Goal: Transaction & Acquisition: Purchase product/service

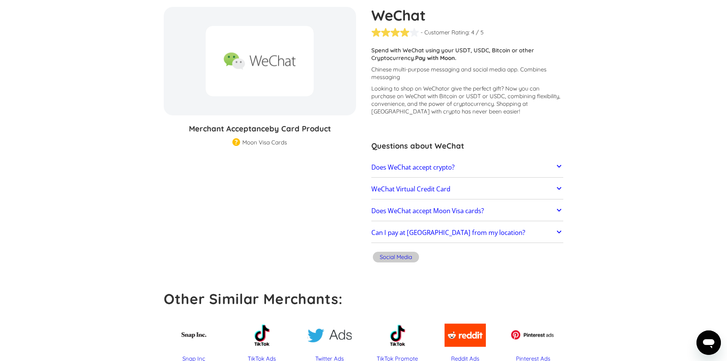
scroll to position [59, 0]
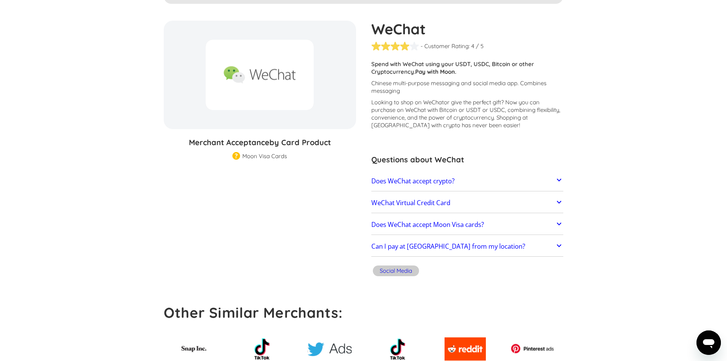
click at [436, 180] on h2 "Does WeChat accept crypto?" at bounding box center [412, 181] width 83 height 8
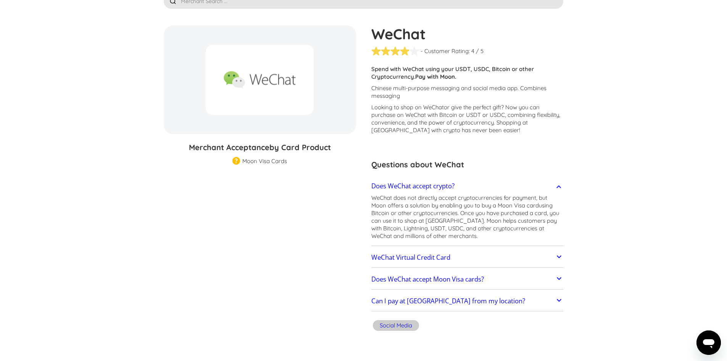
scroll to position [0, 0]
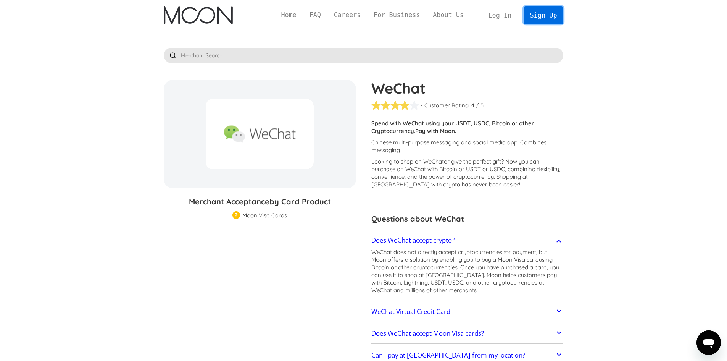
click at [541, 16] on link "Sign Up" at bounding box center [544, 14] width 40 height 17
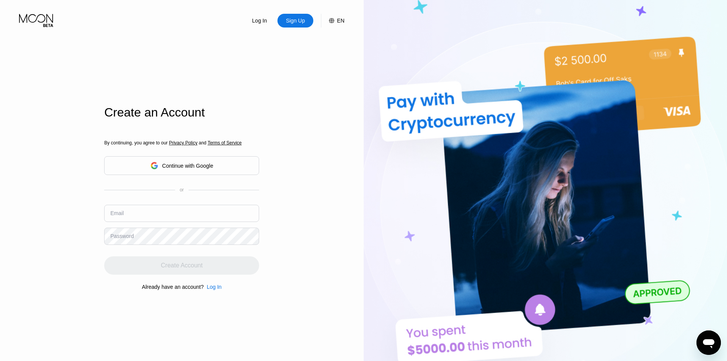
click at [176, 164] on div "By continuing, you agree to our Privacy Policy and Terms of Service Continue wi…" at bounding box center [181, 215] width 155 height 184
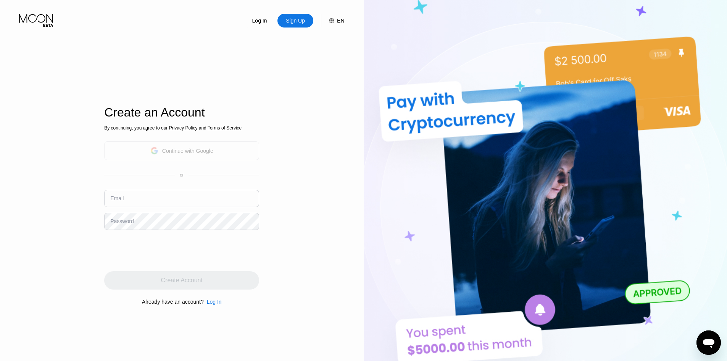
click at [156, 152] on icon at bounding box center [154, 151] width 8 height 8
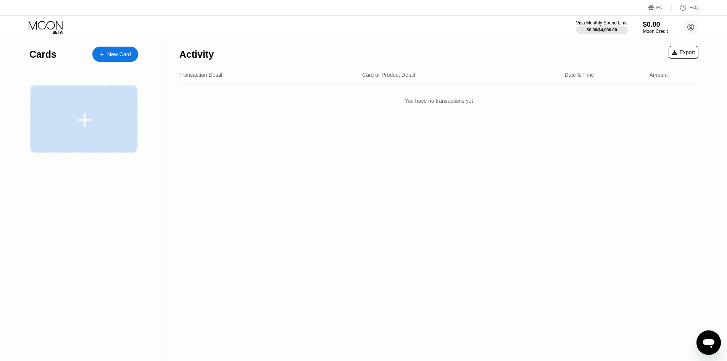
click at [96, 111] on div at bounding box center [84, 119] width 95 height 17
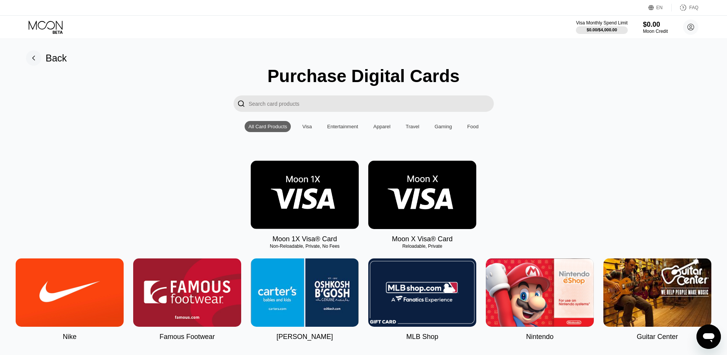
click at [287, 112] on input "Search card products" at bounding box center [371, 103] width 245 height 16
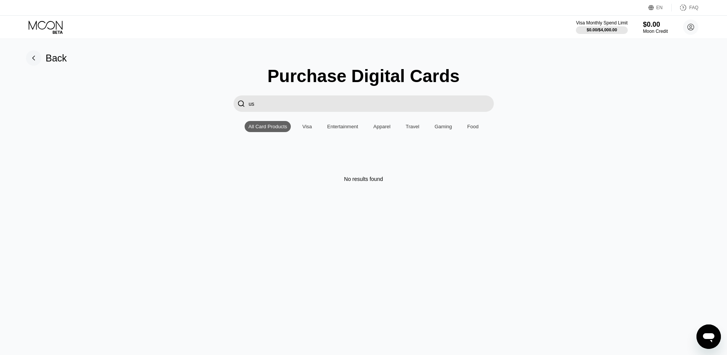
type input "u"
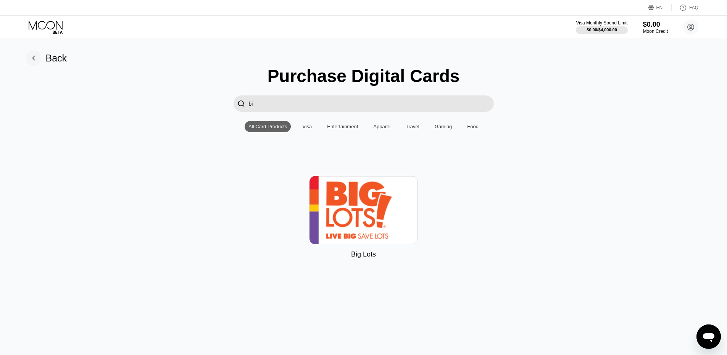
type input "b"
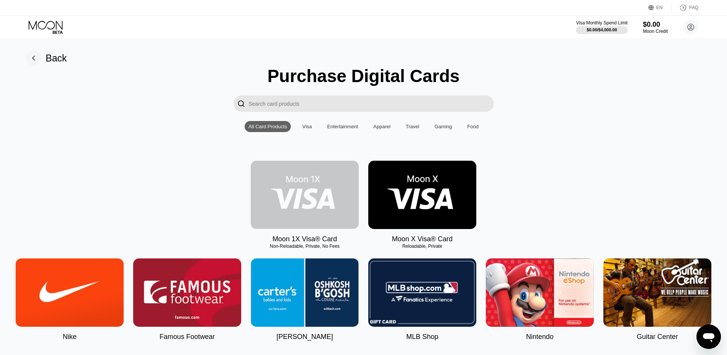
click at [298, 210] on img at bounding box center [305, 195] width 108 height 68
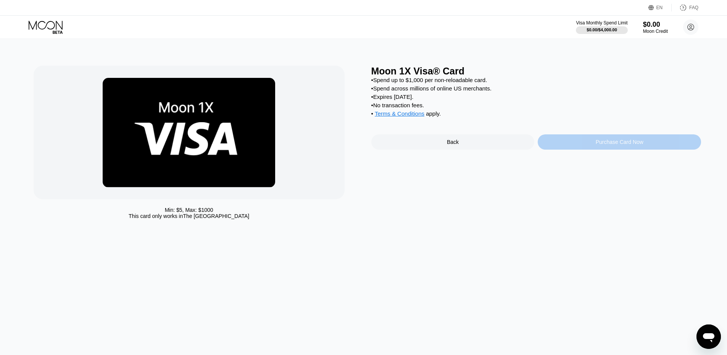
click at [603, 150] on div "Purchase Card Now" at bounding box center [619, 141] width 163 height 15
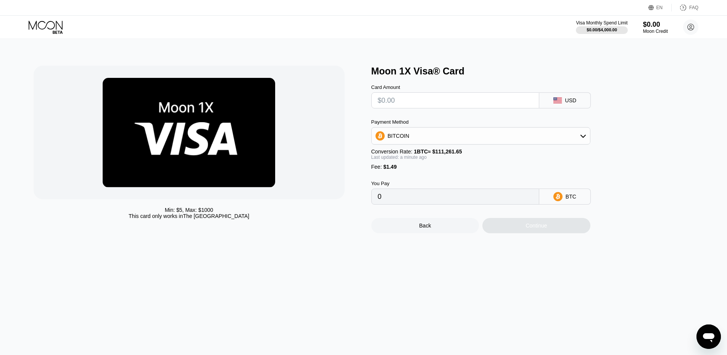
click at [557, 138] on div "BITCOIN" at bounding box center [481, 135] width 218 height 15
click at [398, 181] on div "USDT on TRON" at bounding box center [481, 173] width 214 height 15
type input "0.00"
click at [406, 100] on input "text" at bounding box center [455, 100] width 155 height 15
type input "$5"
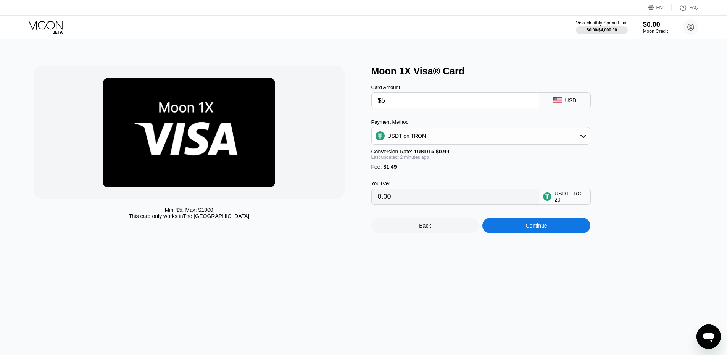
type input "6.56"
type input "$50"
type input "52.01"
type input "$500"
type input "506.56"
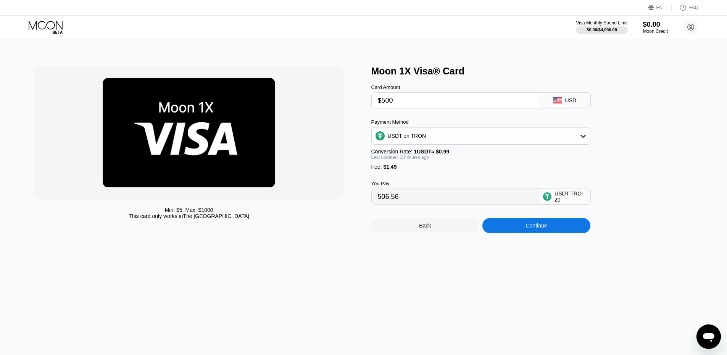
type input "$500"
click at [521, 143] on div "USDT on TRON" at bounding box center [481, 135] width 218 height 15
click at [649, 169] on div "Moon 1X Visa® Card Card Amount $500 USD Payment Method USDT on TRON BITCOIN USD…" at bounding box center [536, 150] width 330 height 168
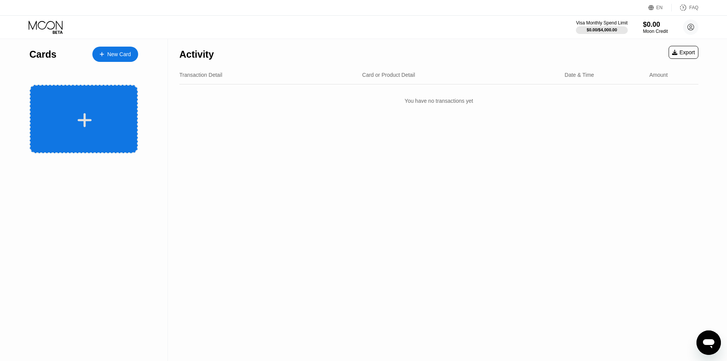
click at [105, 113] on div at bounding box center [84, 119] width 95 height 17
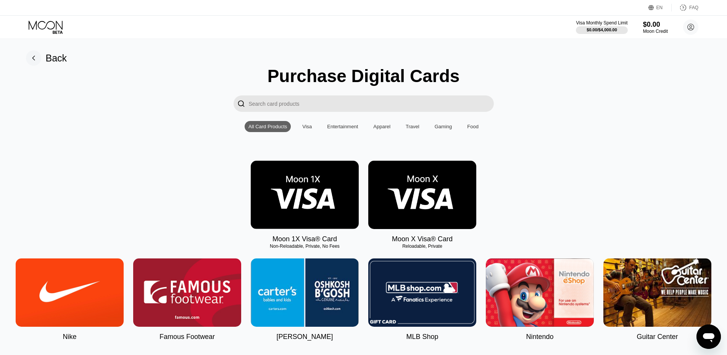
click at [451, 190] on img at bounding box center [422, 195] width 108 height 68
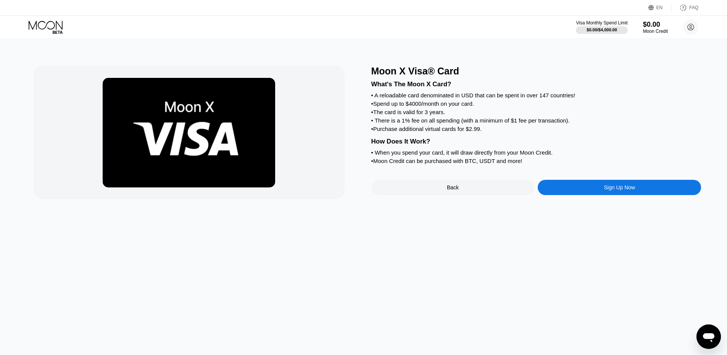
click at [613, 192] on div "Sign Up Now" at bounding box center [619, 187] width 163 height 15
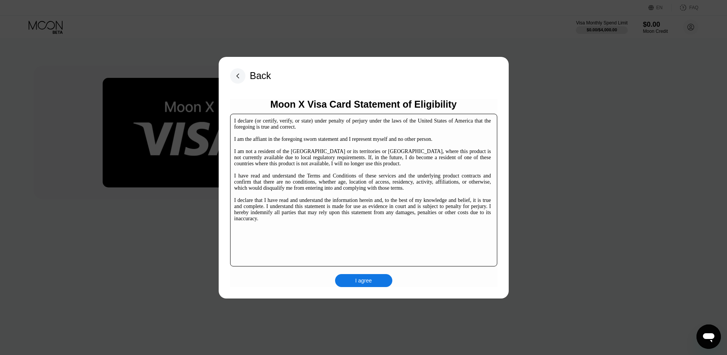
click at [361, 284] on div "I agree" at bounding box center [363, 280] width 17 height 7
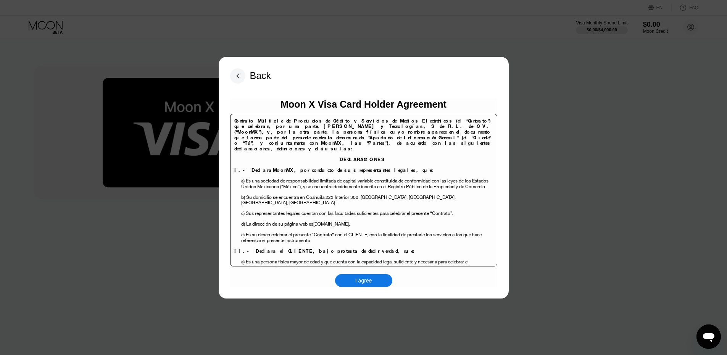
click at [367, 295] on div "Back Moon X Visa Card Holder Agreement Contrato Múltiple de Productos de Crédit…" at bounding box center [364, 178] width 290 height 242
click at [370, 284] on div "I agree" at bounding box center [363, 280] width 17 height 7
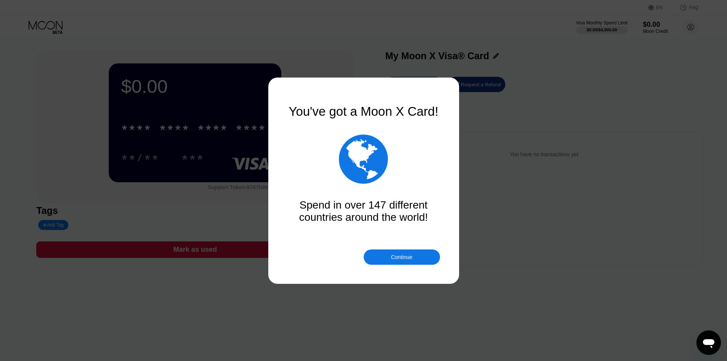
click at [408, 255] on div "Continue" at bounding box center [401, 257] width 21 height 6
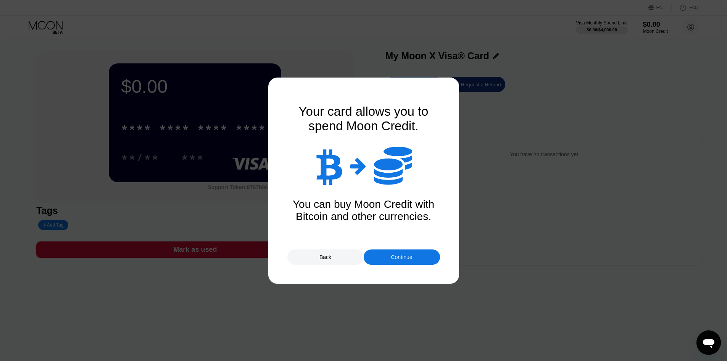
click at [396, 258] on div "Continue" at bounding box center [401, 257] width 21 height 6
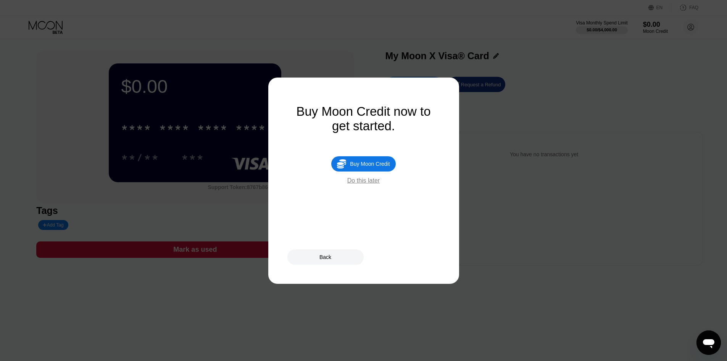
click at [373, 184] on div "Do this later" at bounding box center [363, 180] width 32 height 7
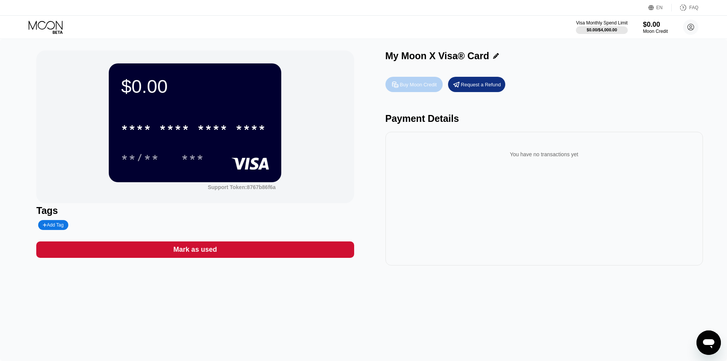
click at [394, 89] on icon at bounding box center [395, 85] width 8 height 8
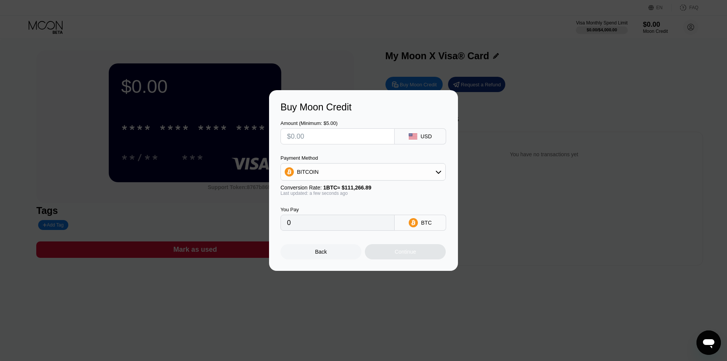
click at [434, 171] on div "BITCOIN" at bounding box center [363, 171] width 164 height 15
click at [334, 136] on input "text" at bounding box center [337, 136] width 101 height 15
type input "$5"
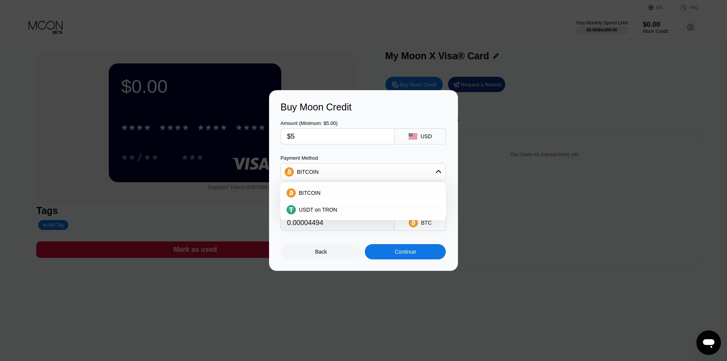
type input "0.00004494"
type input "$50"
type input "0.00044937"
type input "$50"
click at [325, 209] on span "USDT on TRON" at bounding box center [318, 209] width 39 height 6
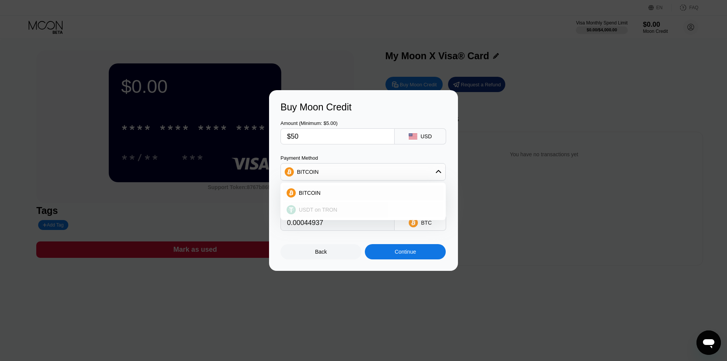
type input "50.51"
click at [318, 258] on div "Back" at bounding box center [320, 251] width 81 height 15
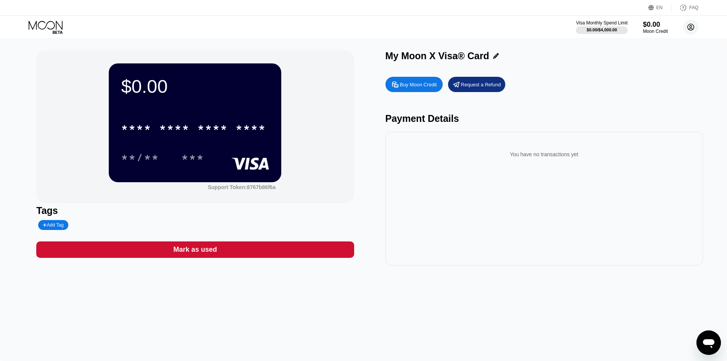
click at [698, 25] on div "Visa Monthly Spend Limit $0.00 / $4,000.00 $0.00 Moon Credit [PERSON_NAME] [PER…" at bounding box center [363, 27] width 727 height 23
click at [695, 26] on circle at bounding box center [690, 26] width 15 height 15
